Goal: Information Seeking & Learning: Learn about a topic

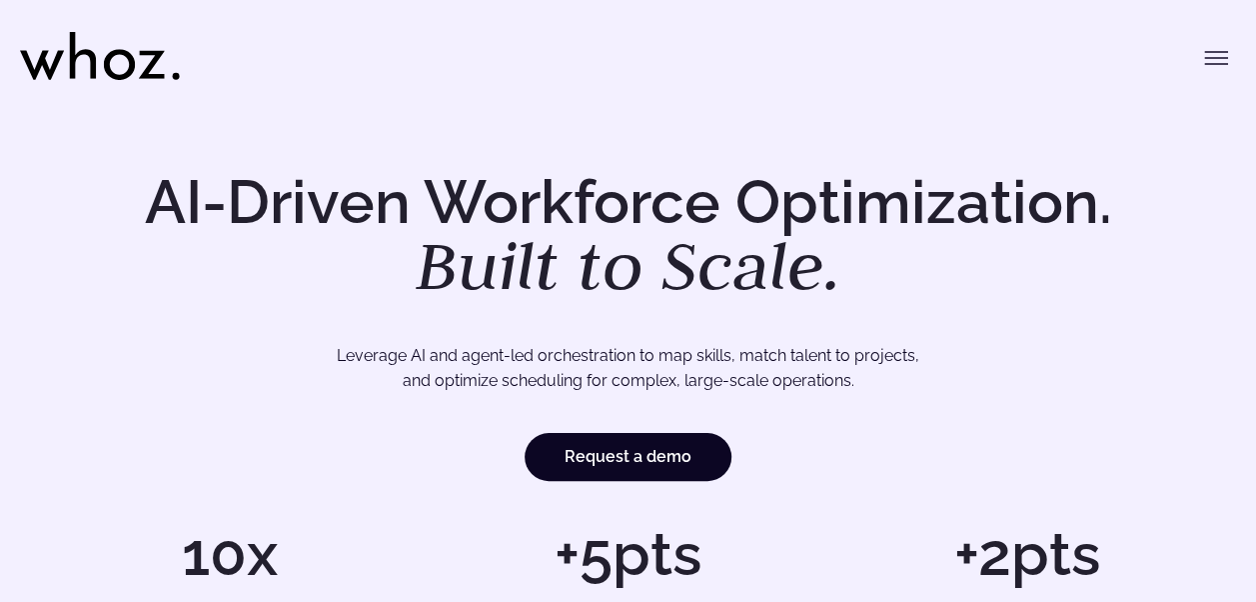
click at [830, 224] on em "Built to Scale." at bounding box center [629, 265] width 426 height 88
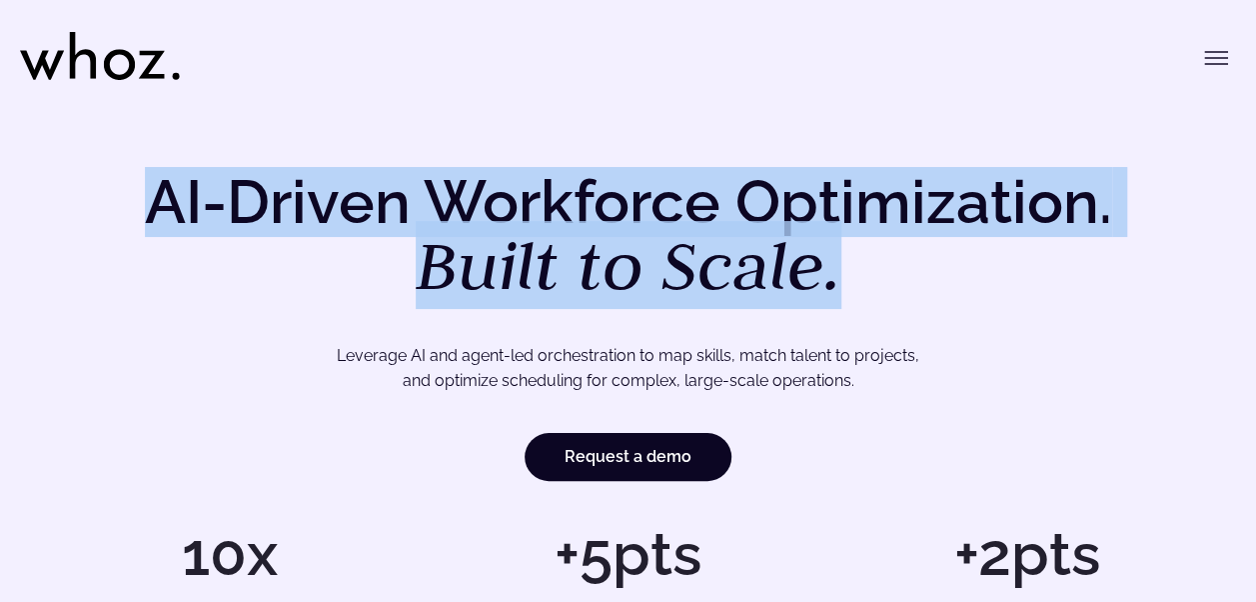
drag, startPoint x: 836, startPoint y: 283, endPoint x: 137, endPoint y: 200, distance: 703.6
click at [137, 200] on h1 "AI-Driven Workforce Optimization. Built to Scale." at bounding box center [629, 236] width 1024 height 128
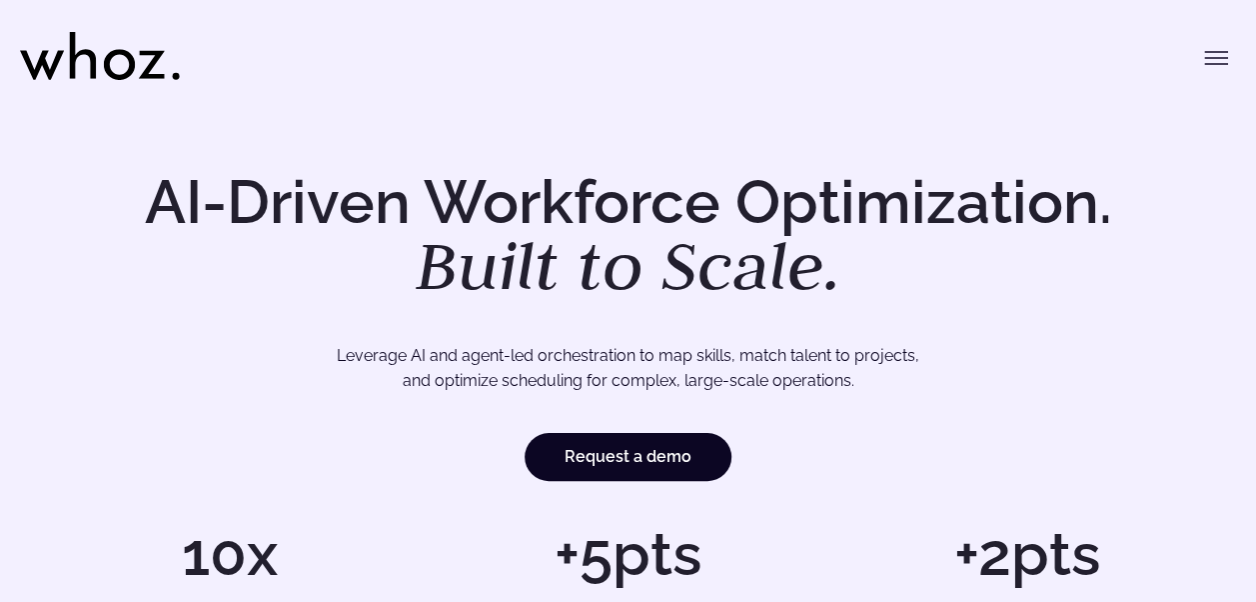
click at [512, 346] on p "Leverage AI and agent-led orchestration to map skills, match talent to projects…" at bounding box center [628, 368] width 1059 height 51
click at [977, 107] on div "AI-Driven Workforce Optimization. Built to Scale. Leverage AI and agent-led orc…" at bounding box center [628, 408] width 1256 height 616
